Goal: Information Seeking & Learning: Learn about a topic

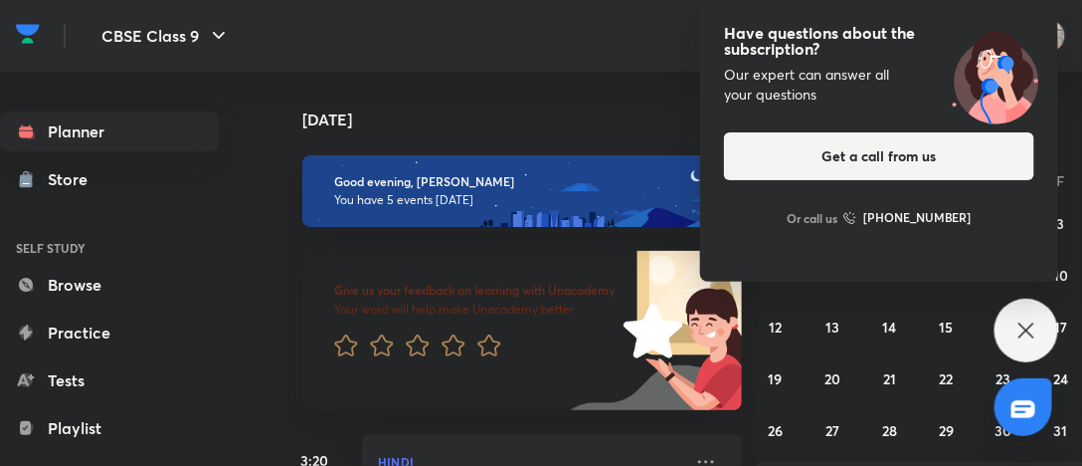
click at [1010, 318] on div "Have questions about the subscription? Our expert can answer all your questions…" at bounding box center [1027, 330] width 64 height 64
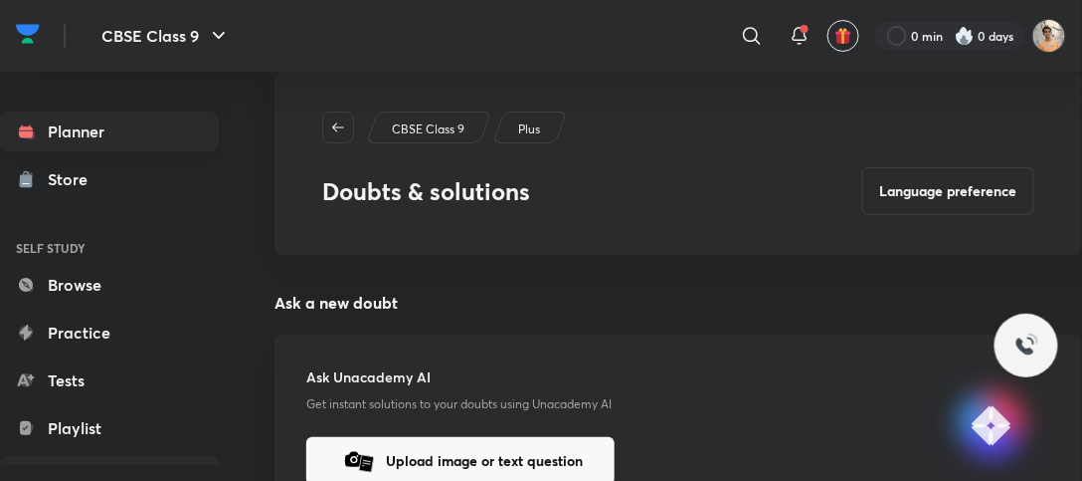
click at [66, 129] on link "Planner" at bounding box center [109, 131] width 219 height 40
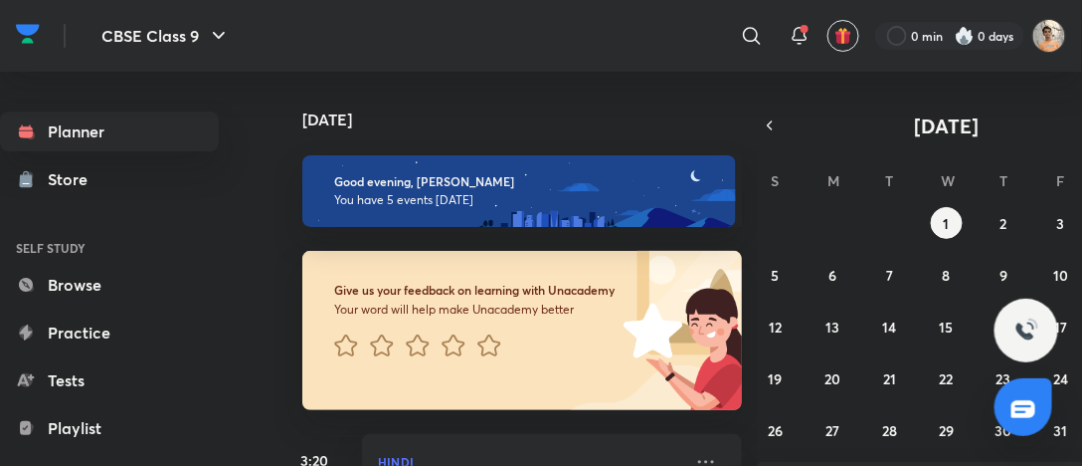
scroll to position [344, 0]
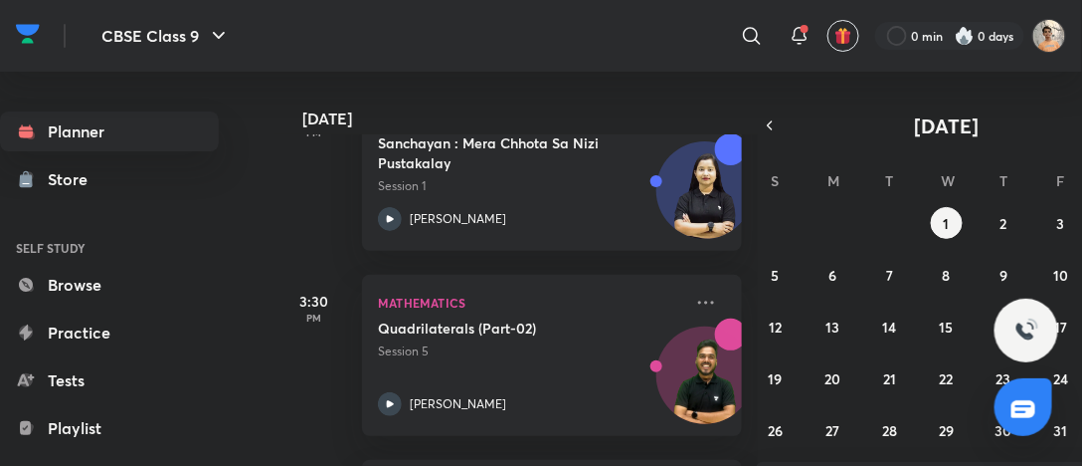
click at [576, 381] on div "Quadrilaterals (Part-02) Session 5 Abhinay Kumar Rai" at bounding box center [530, 366] width 304 height 97
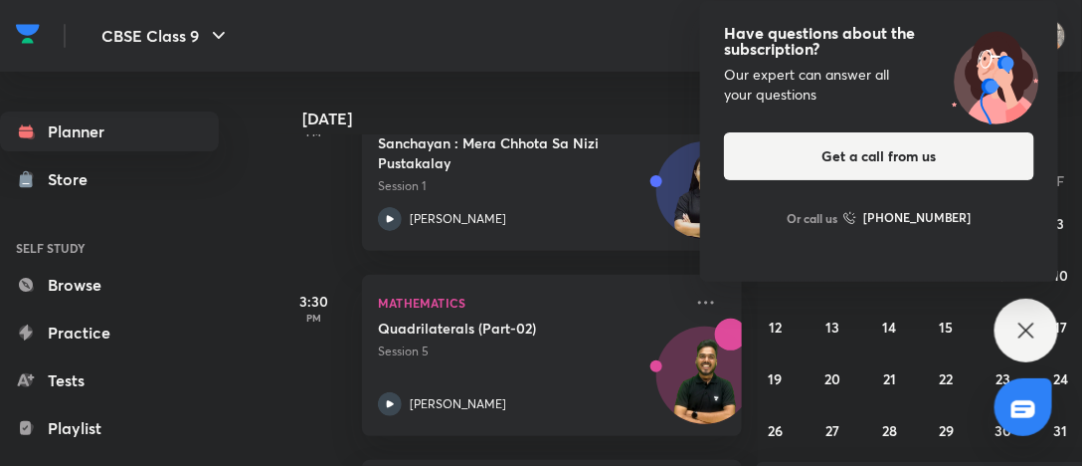
scroll to position [690, 0]
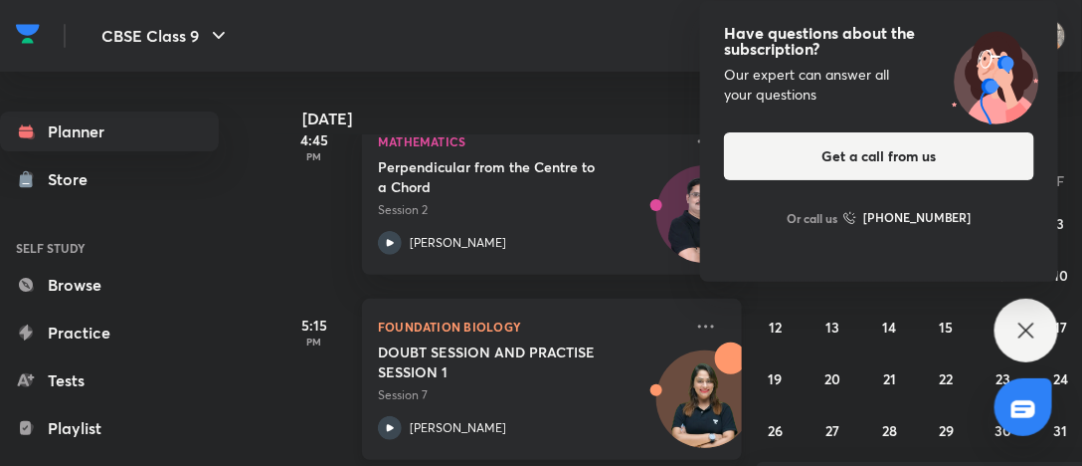
click at [658, 359] on div at bounding box center [706, 401] width 96 height 96
